Goal: Find specific page/section: Find specific page/section

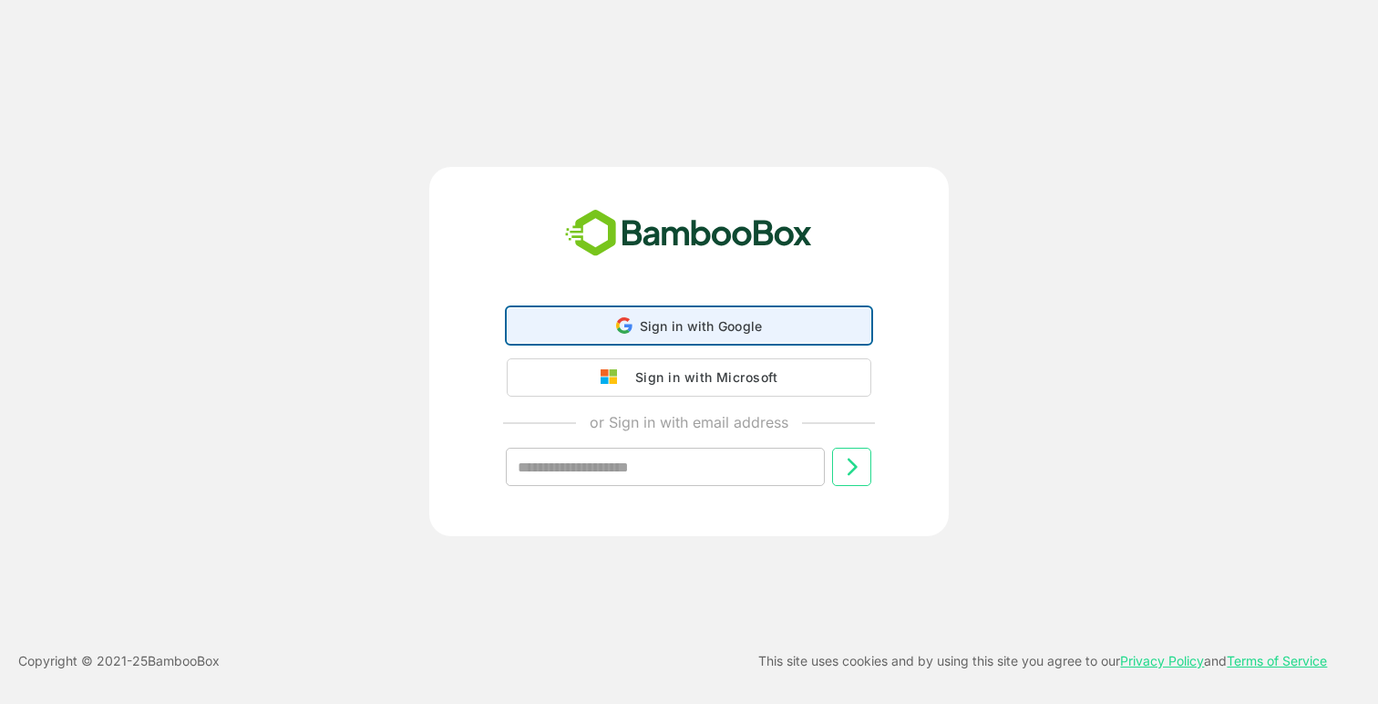
click at [640, 313] on div "Sign in with Google Sign in with Google. Opens in new tab" at bounding box center [689, 325] width 341 height 35
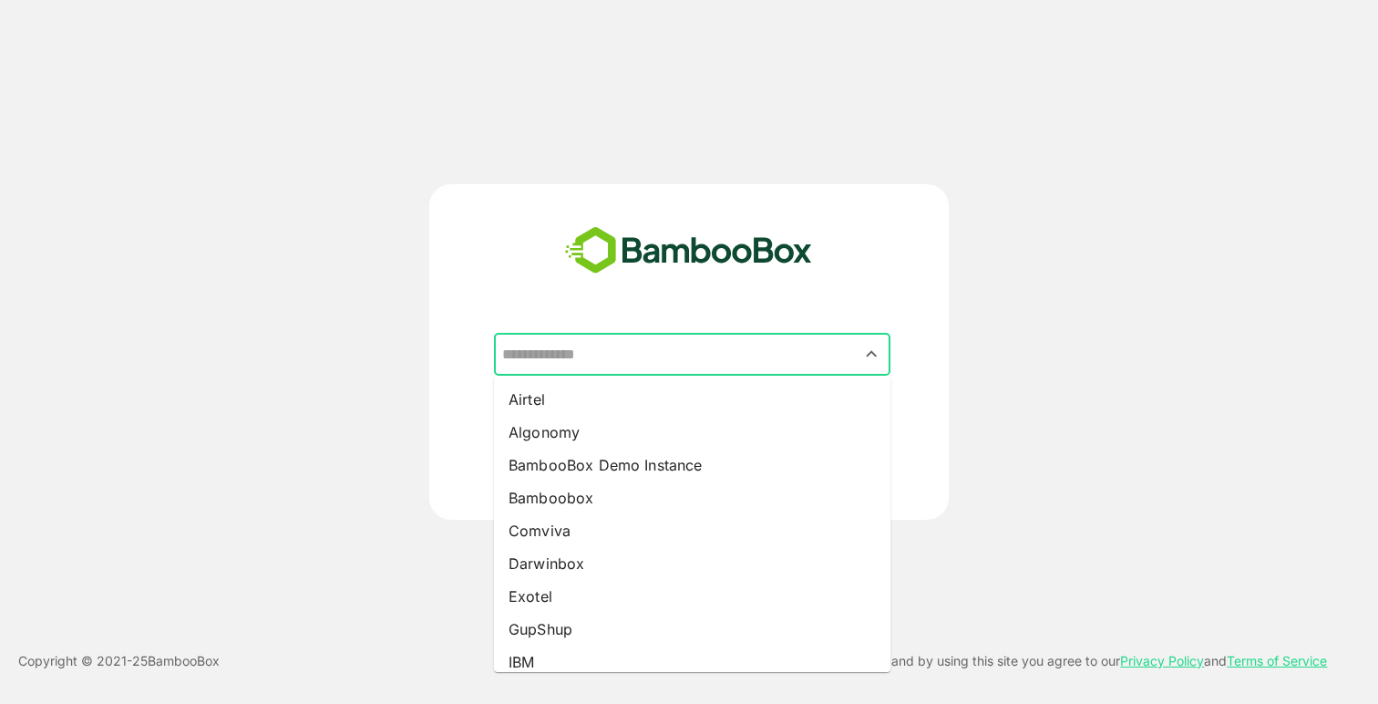
click at [620, 361] on input "text" at bounding box center [692, 354] width 389 height 35
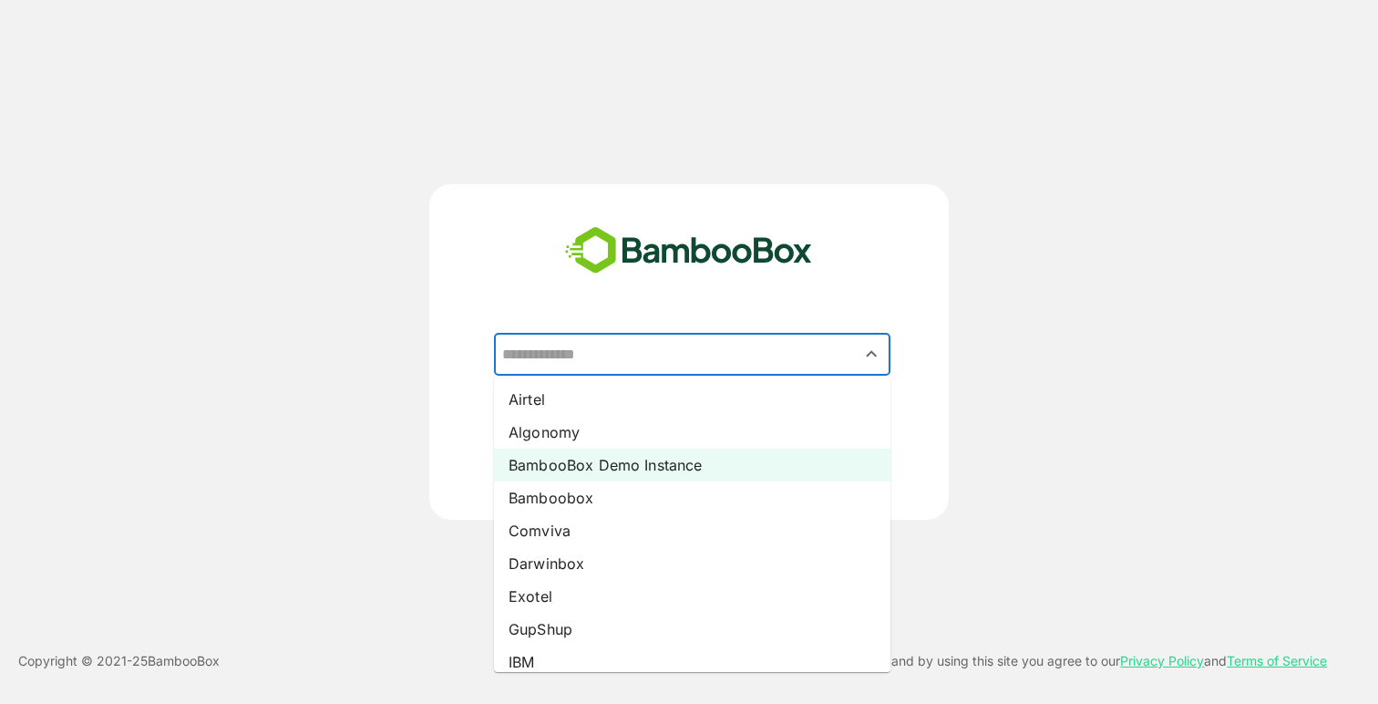
click at [571, 469] on li "BambooBox Demo Instance" at bounding box center [692, 465] width 397 height 33
type input "**********"
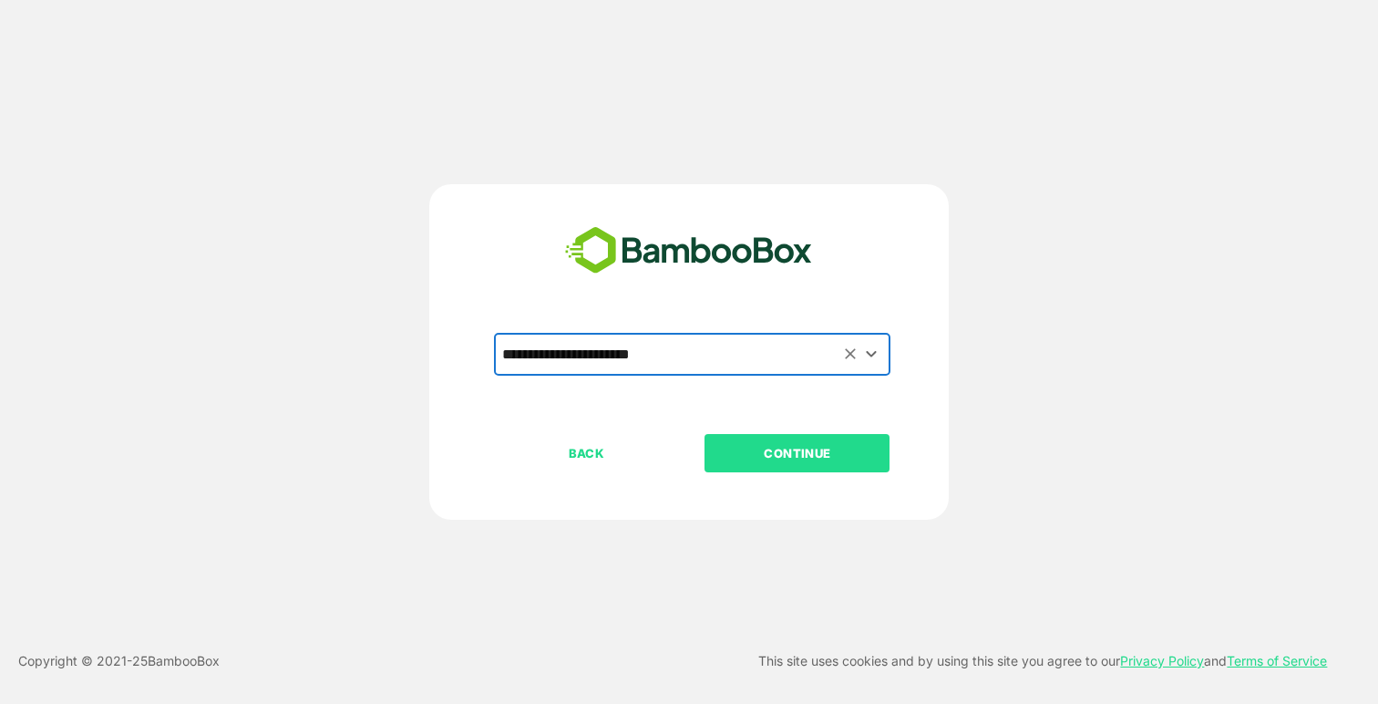
click at [792, 443] on p "CONTINUE" at bounding box center [798, 453] width 182 height 20
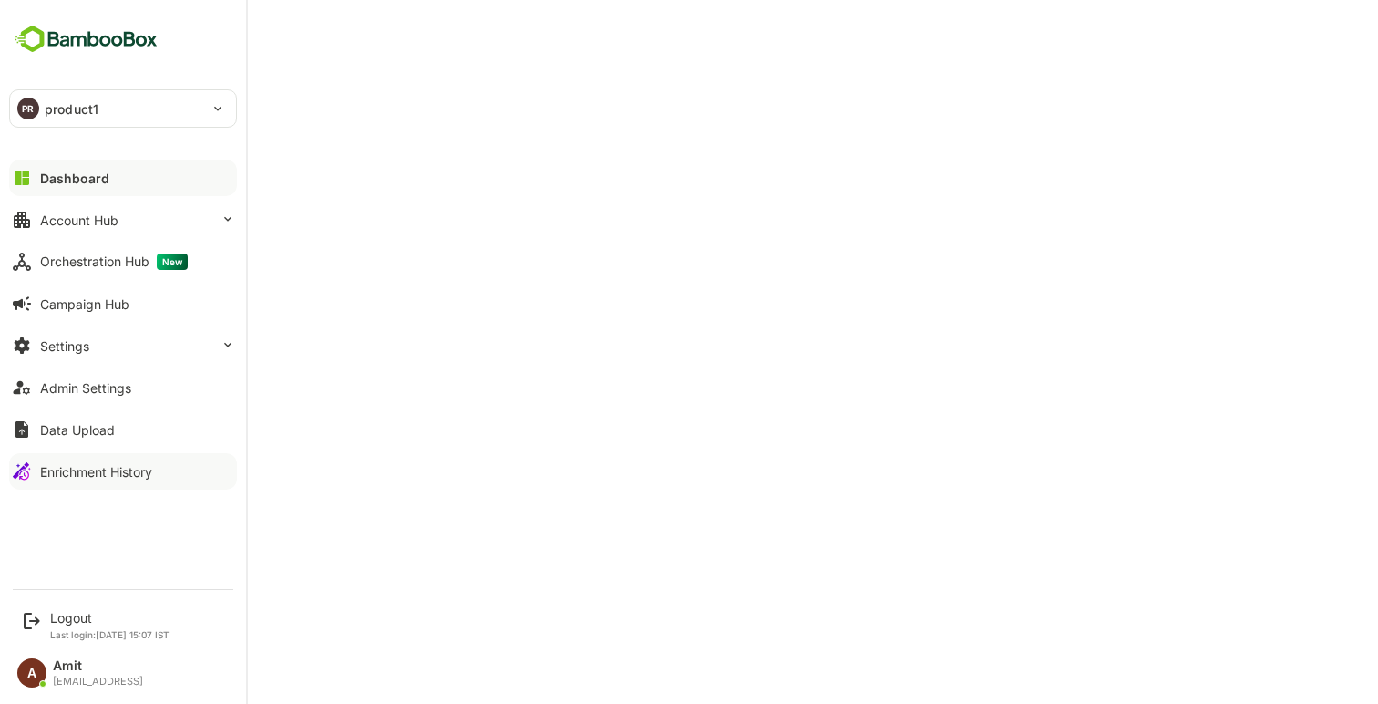
click at [62, 470] on div "Enrichment History" at bounding box center [96, 471] width 112 height 15
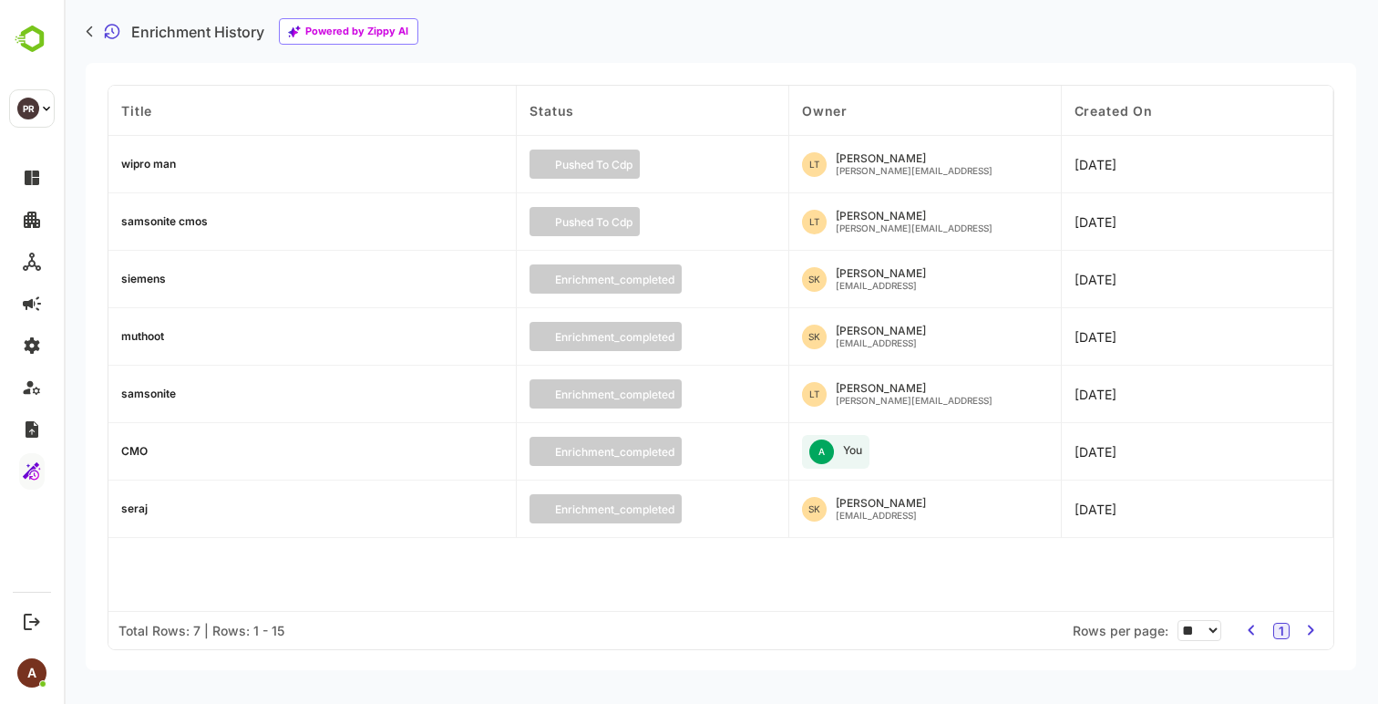
click at [139, 448] on div "CMO" at bounding box center [134, 451] width 26 height 11
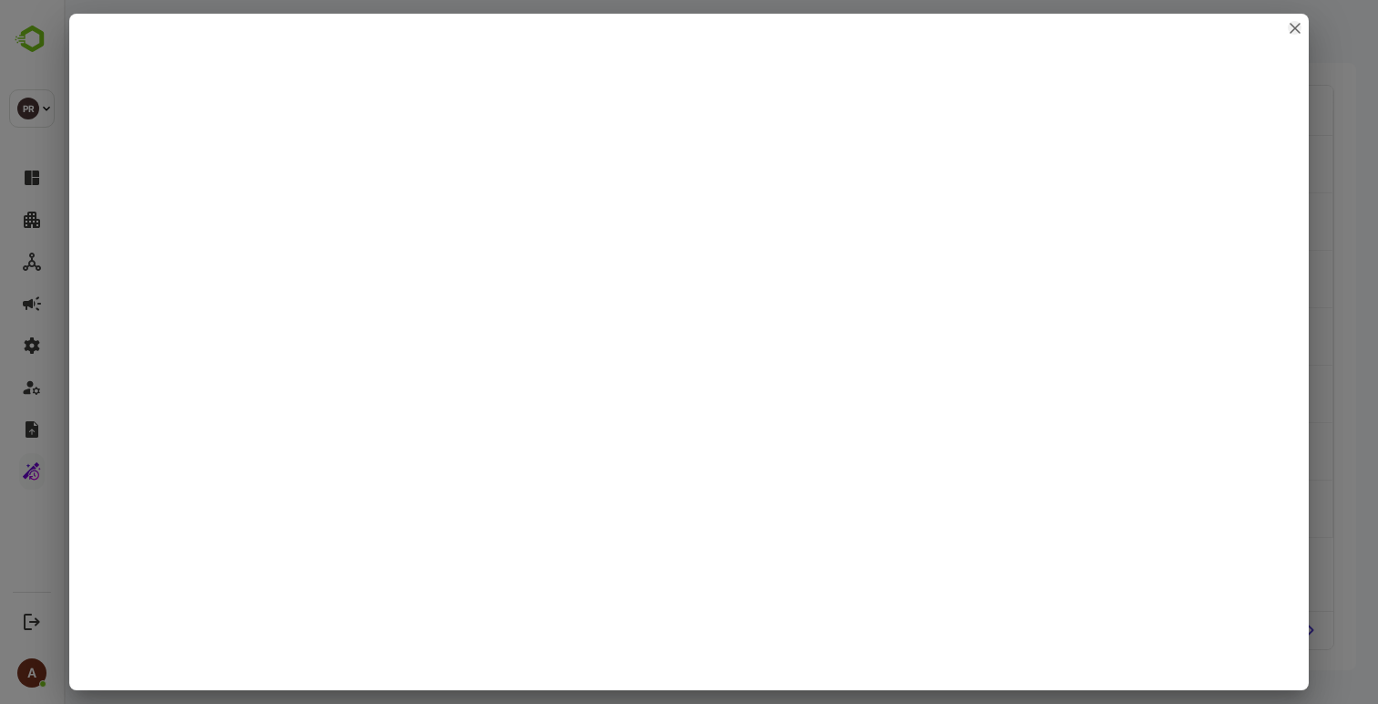
click at [1300, 26] on icon "close" at bounding box center [1295, 28] width 11 height 11
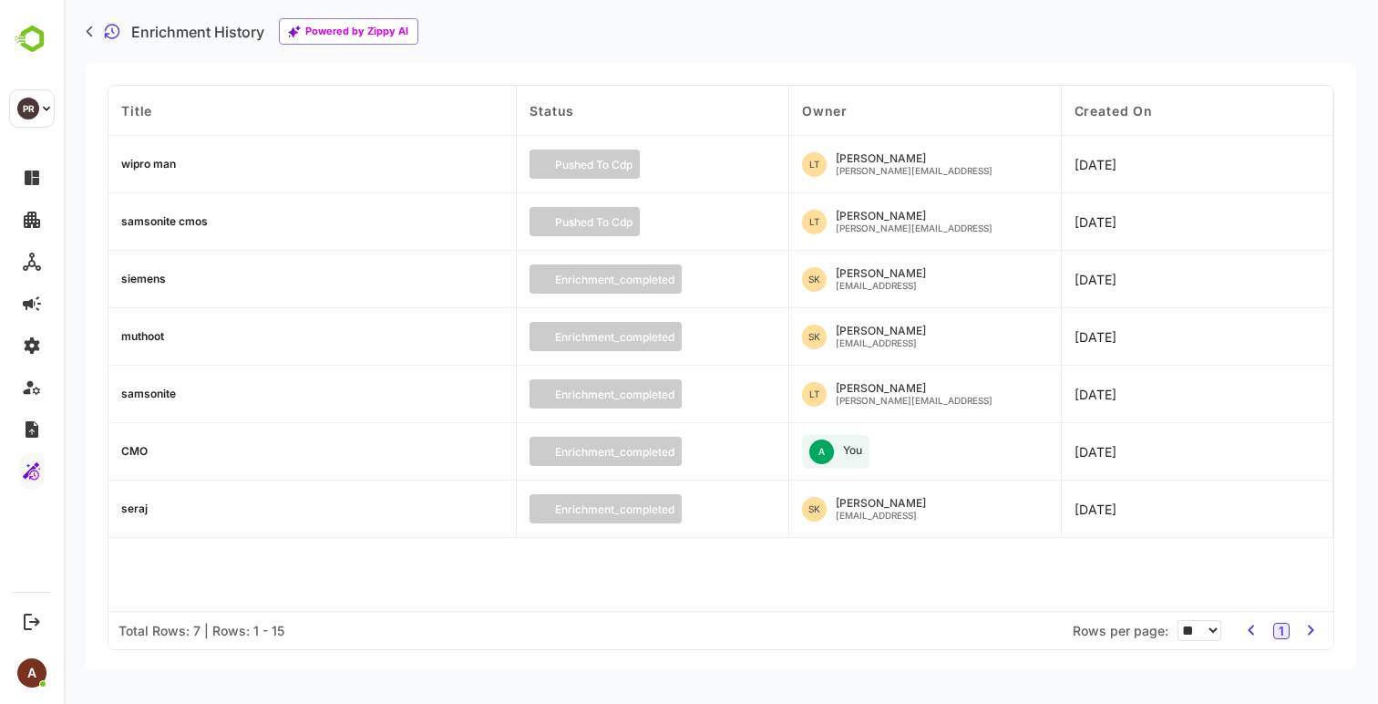
click at [139, 450] on div "CMO" at bounding box center [134, 451] width 26 height 11
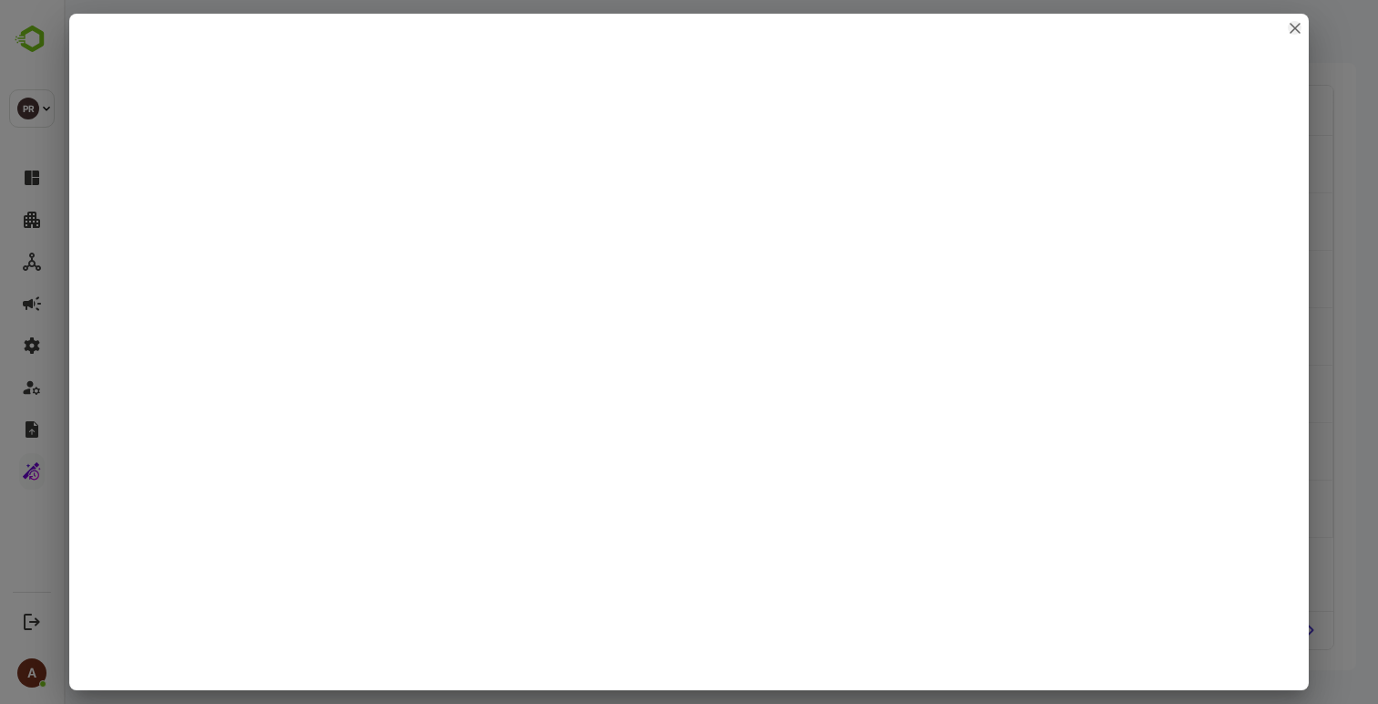
click at [1296, 28] on icon "close" at bounding box center [1295, 28] width 9 height 9
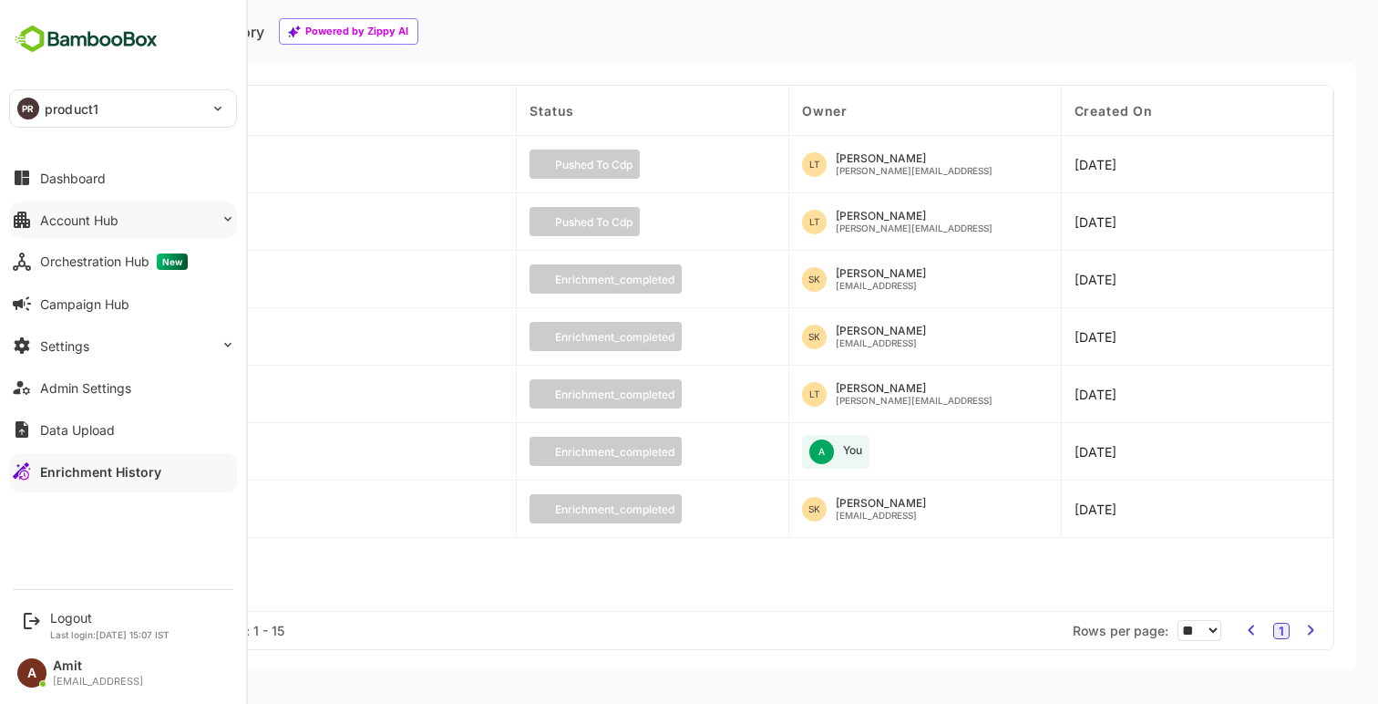
click at [52, 212] on div "Account Hub" at bounding box center [79, 219] width 78 height 15
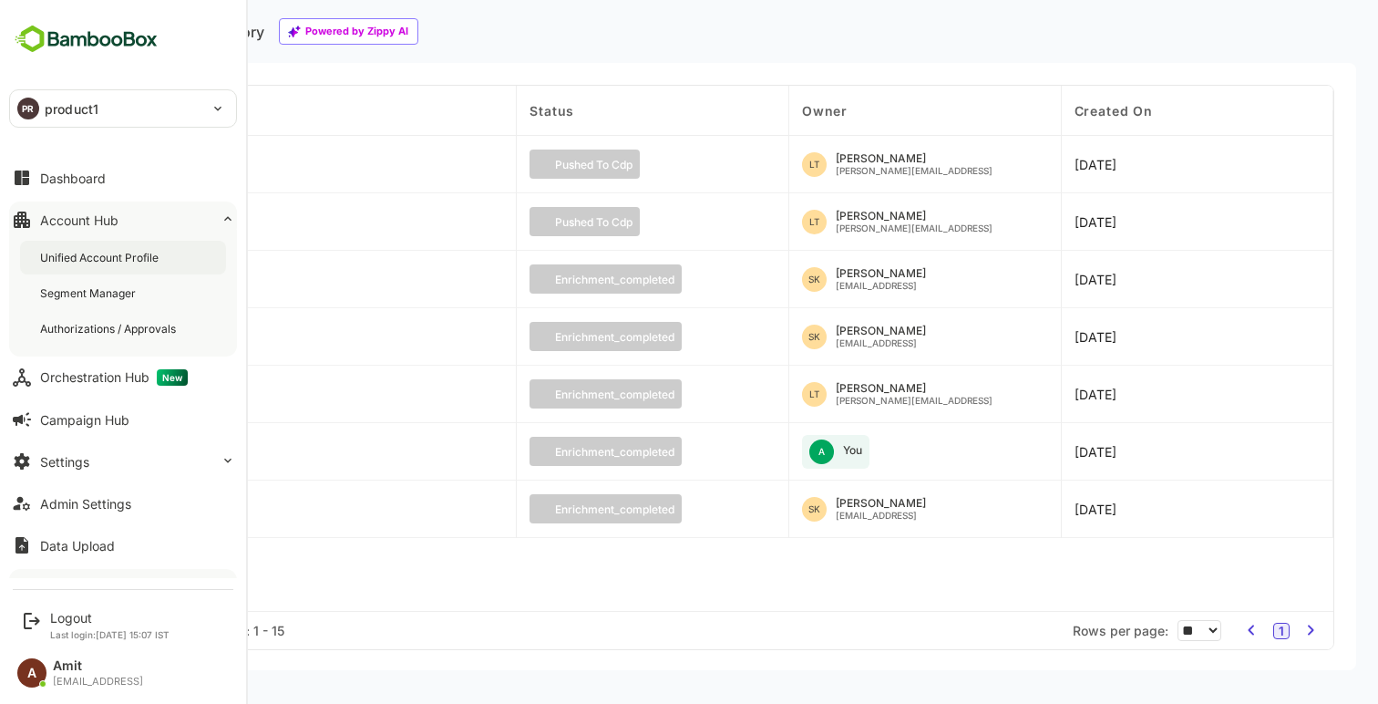
click at [61, 263] on div "Unified Account Profile" at bounding box center [101, 257] width 122 height 15
